Goal: Use online tool/utility: Utilize a website feature to perform a specific function

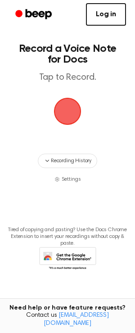
click at [62, 113] on span "button" at bounding box center [68, 111] width 46 height 46
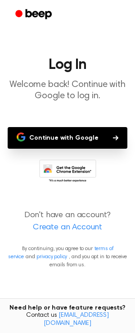
click at [52, 138] on button "Continue with Google" at bounding box center [68, 138] width 120 height 22
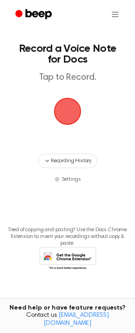
click at [72, 115] on span "button" at bounding box center [67, 111] width 39 height 39
click at [72, 115] on span "button" at bounding box center [68, 111] width 46 height 46
click at [115, 15] on html "Record a Voice Note for Docs Tap to Record. Recording History Settings Tired of…" at bounding box center [67, 166] width 135 height 333
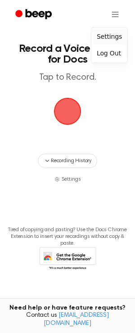
click at [111, 41] on div "Settings" at bounding box center [109, 36] width 32 height 15
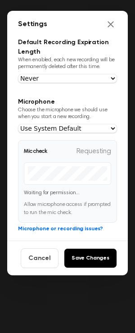
click at [63, 181] on div at bounding box center [68, 173] width 88 height 23
click at [115, 24] on icon "Close settings" at bounding box center [110, 24] width 9 height 9
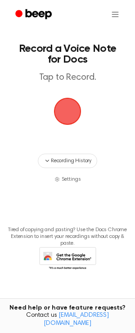
click at [66, 187] on main "Record a Voice Note for Docs Tap to Record. Recording History Settings Tired of…" at bounding box center [67, 152] width 135 height 304
click at [69, 98] on span "button" at bounding box center [67, 111] width 51 height 51
click at [67, 110] on span "button" at bounding box center [67, 111] width 47 height 47
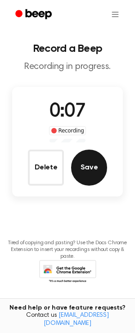
click at [80, 175] on button "Save" at bounding box center [89, 168] width 36 height 36
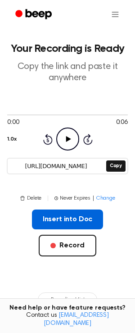
click at [70, 217] on button "Insert into Doc" at bounding box center [68, 220] width 72 height 20
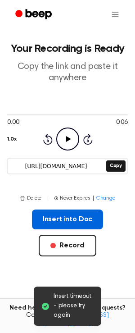
click at [70, 217] on button "Insert into Doc" at bounding box center [68, 220] width 72 height 20
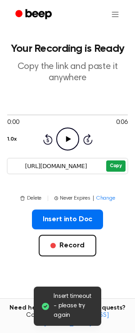
click at [114, 166] on button "Copy" at bounding box center [115, 166] width 19 height 11
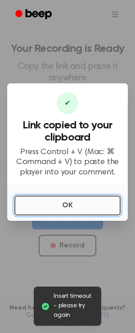
click at [54, 207] on button "OK" at bounding box center [67, 206] width 106 height 20
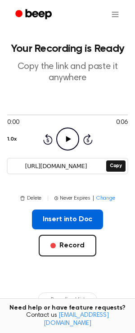
click at [68, 219] on button "Insert into Doc" at bounding box center [68, 220] width 72 height 20
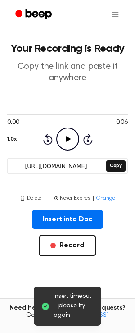
click at [70, 304] on span "Insert timeout - please try again" at bounding box center [74, 306] width 41 height 28
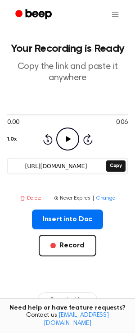
click at [36, 196] on button "Delete" at bounding box center [31, 198] width 22 height 8
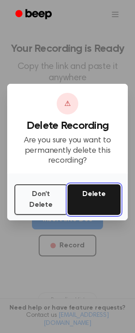
click at [99, 207] on button "Delete" at bounding box center [94, 199] width 53 height 31
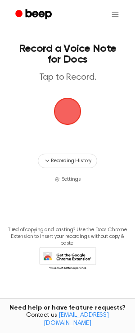
click at [69, 110] on span "button" at bounding box center [68, 112] width 28 height 28
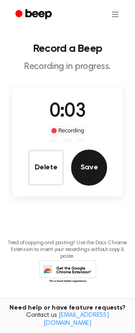
click at [87, 161] on button "Save" at bounding box center [89, 168] width 36 height 36
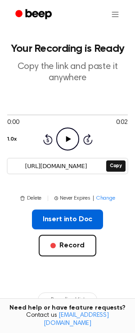
click at [58, 220] on button "Insert into Doc" at bounding box center [68, 220] width 72 height 20
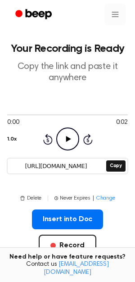
click at [113, 11] on html "Your Recording is Ready Copy the link and paste it anywhere 0:00 0:02 1.0x Rewi…" at bounding box center [67, 232] width 135 height 465
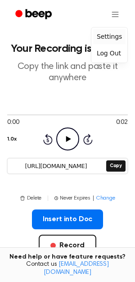
click at [109, 34] on div "Settings" at bounding box center [109, 36] width 32 height 15
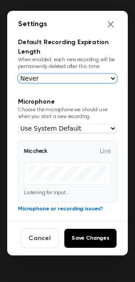
click at [78, 79] on select "Never [DATE] [DATE] [DATE] [DATE]" at bounding box center [67, 78] width 99 height 9
click option "Never" at bounding box center [0, 0] width 0 height 0
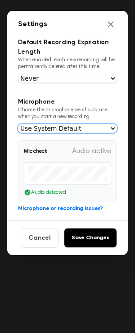
click at [78, 129] on select "Use System Default Internal Microphone Steam Streaming Microphone Steam Streami…" at bounding box center [67, 128] width 99 height 9
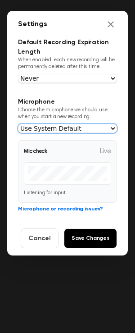
click option "Use System Default" at bounding box center [0, 0] width 0 height 0
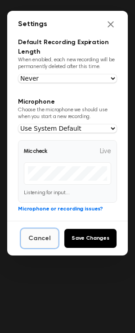
click at [46, 238] on button "Cancel" at bounding box center [40, 239] width 38 height 20
